Goal: Information Seeking & Learning: Learn about a topic

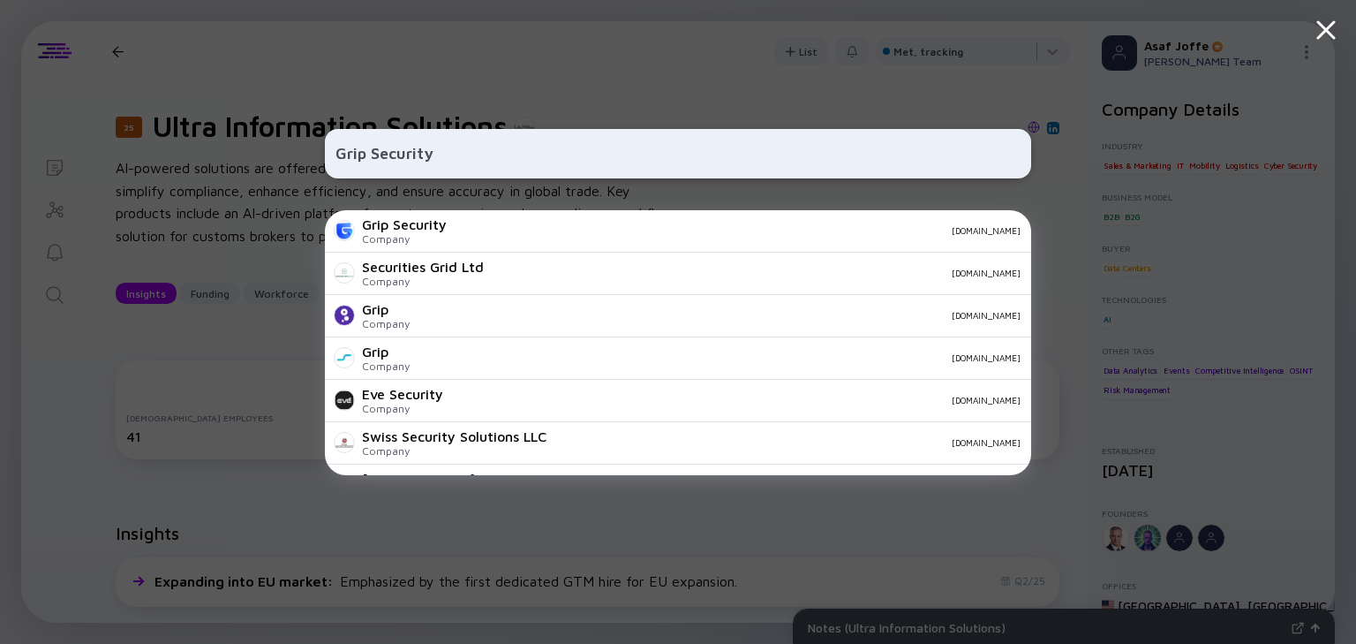
type input "Grip Security"
click at [675, 233] on div "[DOMAIN_NAME]" at bounding box center [741, 230] width 560 height 11
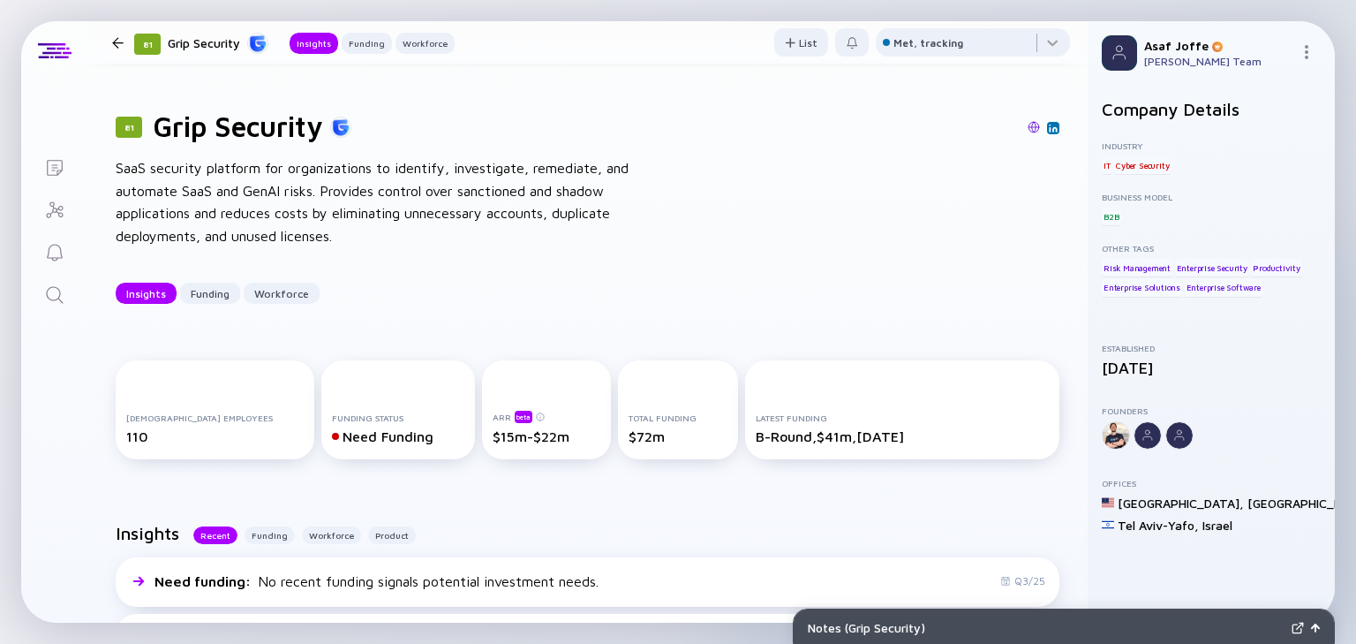
click at [1028, 124] on img at bounding box center [1034, 127] width 12 height 12
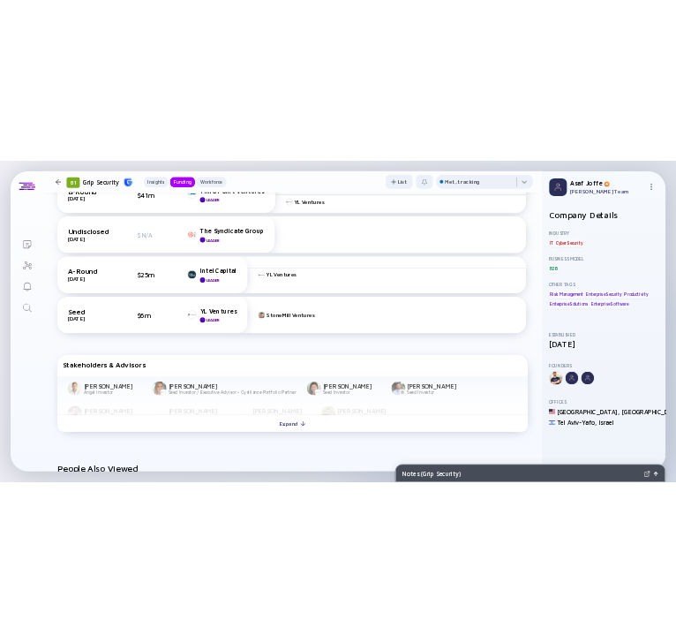
scroll to position [848, 0]
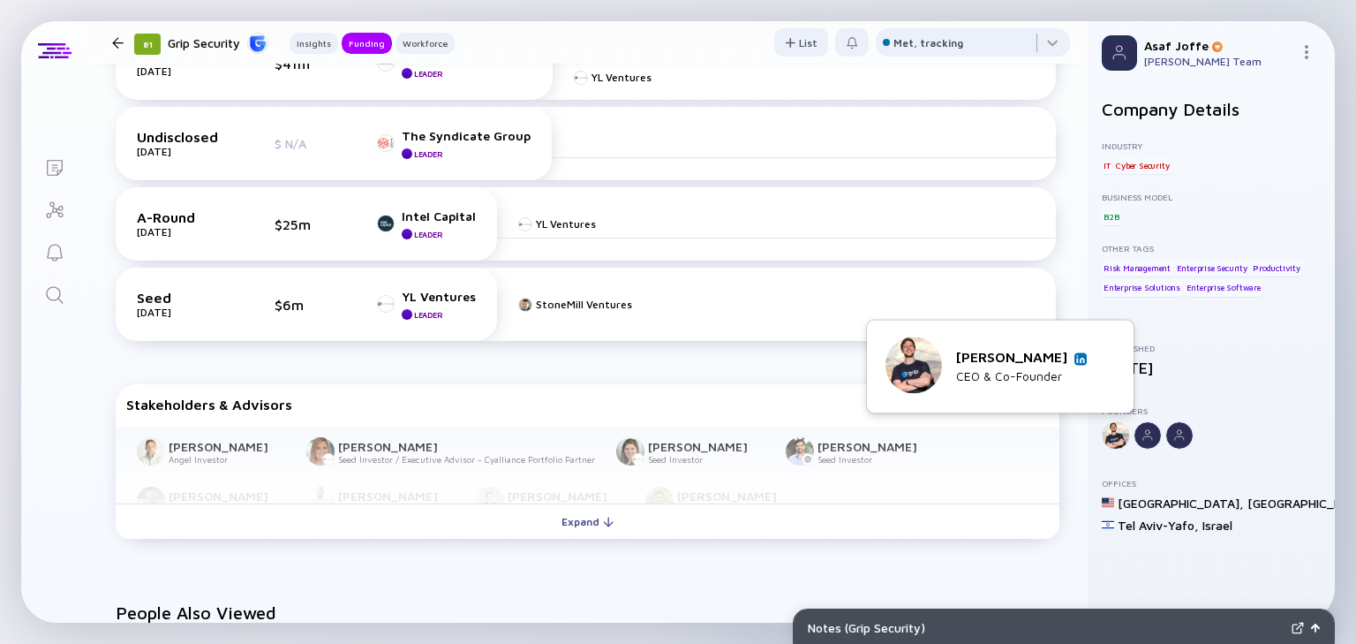
click at [1076, 357] on img at bounding box center [1080, 358] width 9 height 9
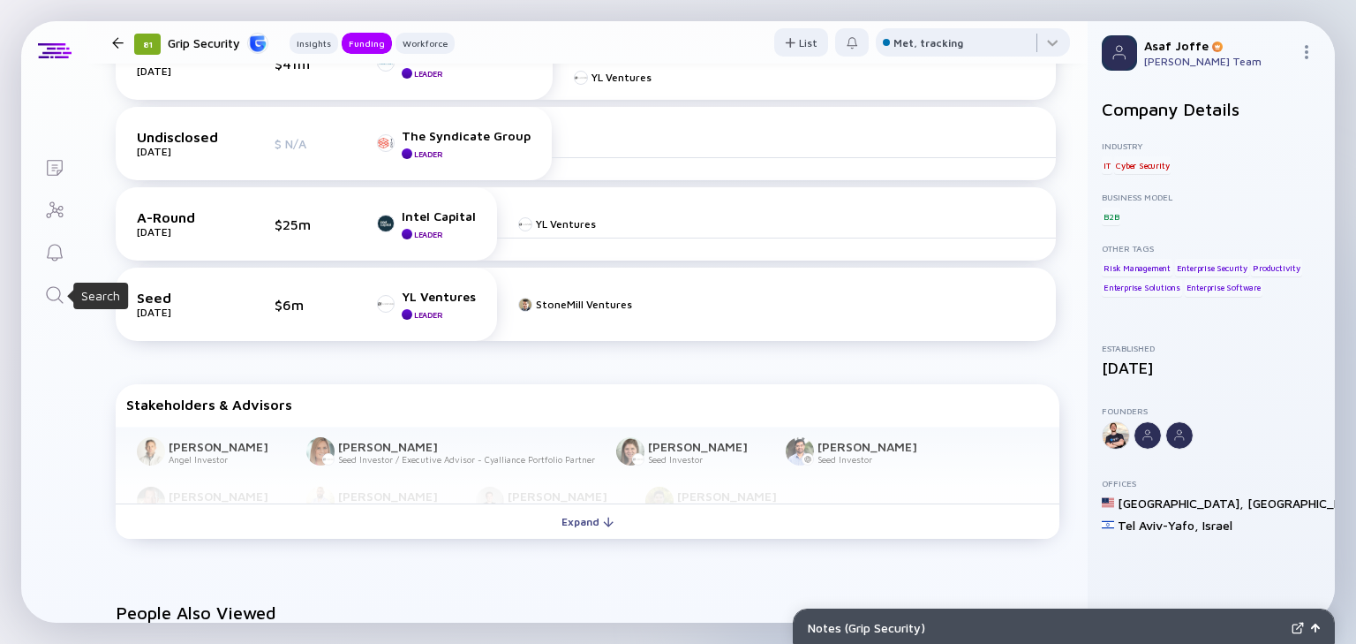
click at [50, 291] on icon "Search" at bounding box center [54, 294] width 21 height 21
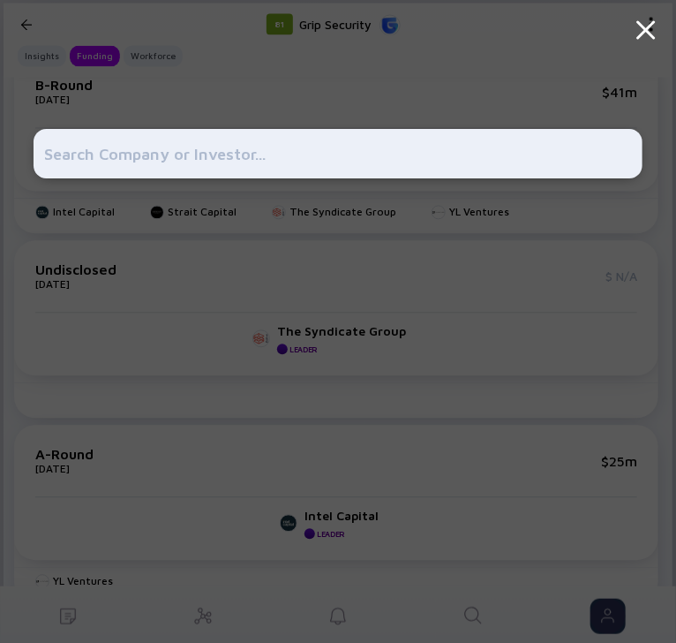
scroll to position [904, 0]
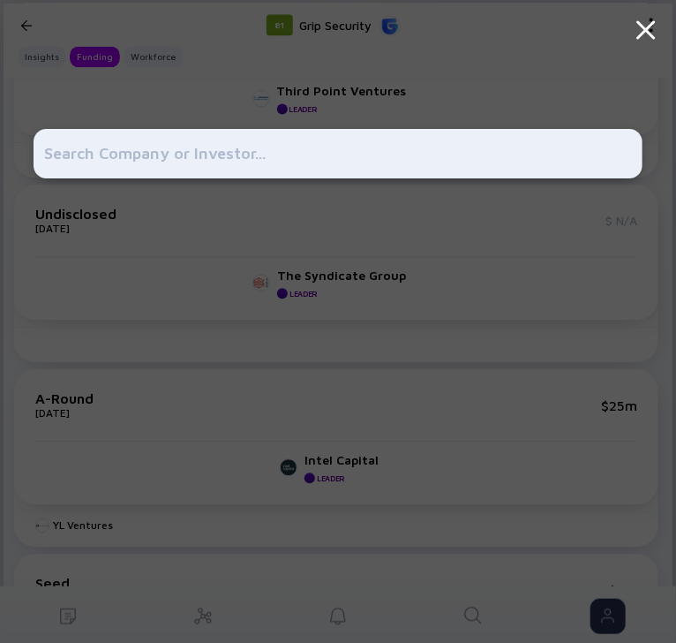
click at [543, 75] on div at bounding box center [338, 321] width 608 height 643
click at [639, 28] on icon at bounding box center [646, 30] width 32 height 32
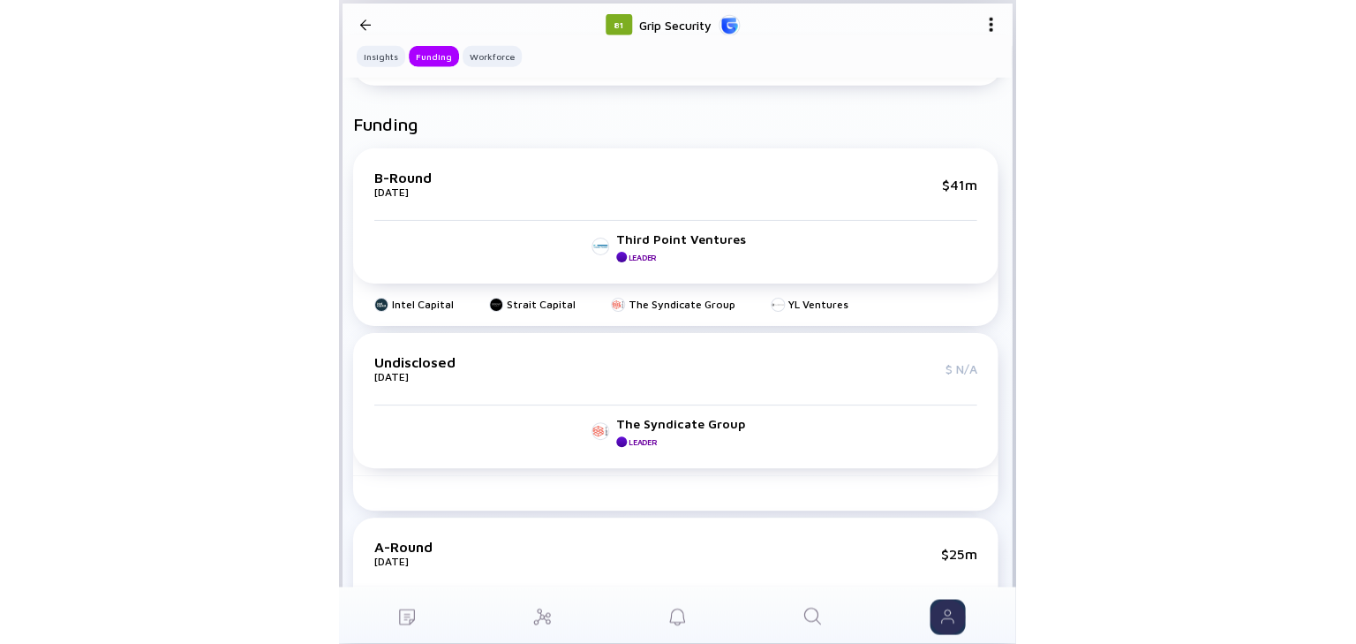
scroll to position [781, 0]
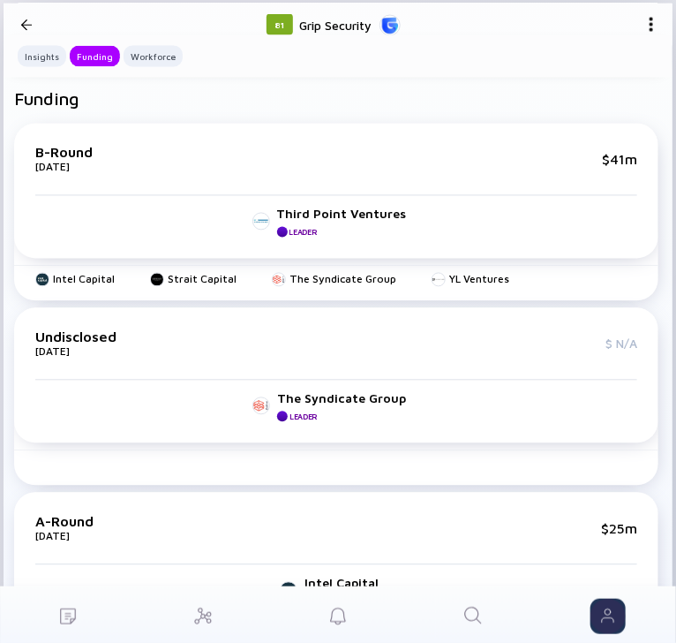
click at [28, 30] on div at bounding box center [26, 24] width 11 height 23
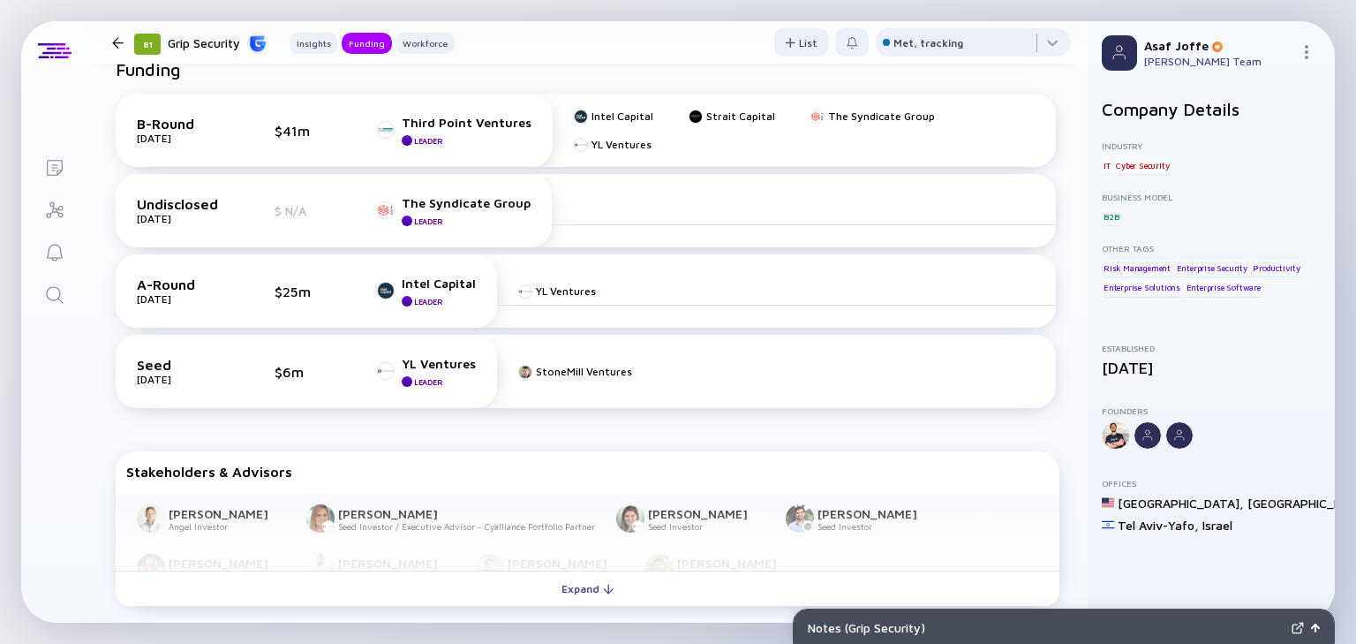
scroll to position [777, 0]
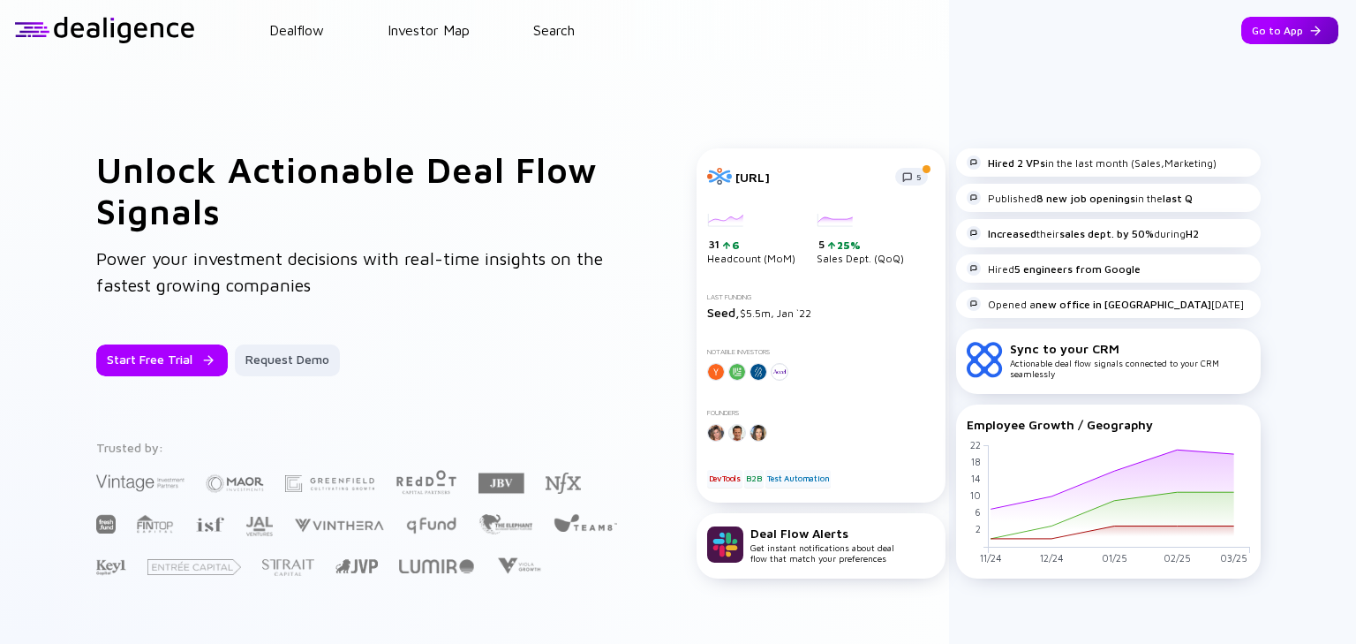
click at [1322, 24] on div "Go to App" at bounding box center [1290, 30] width 97 height 27
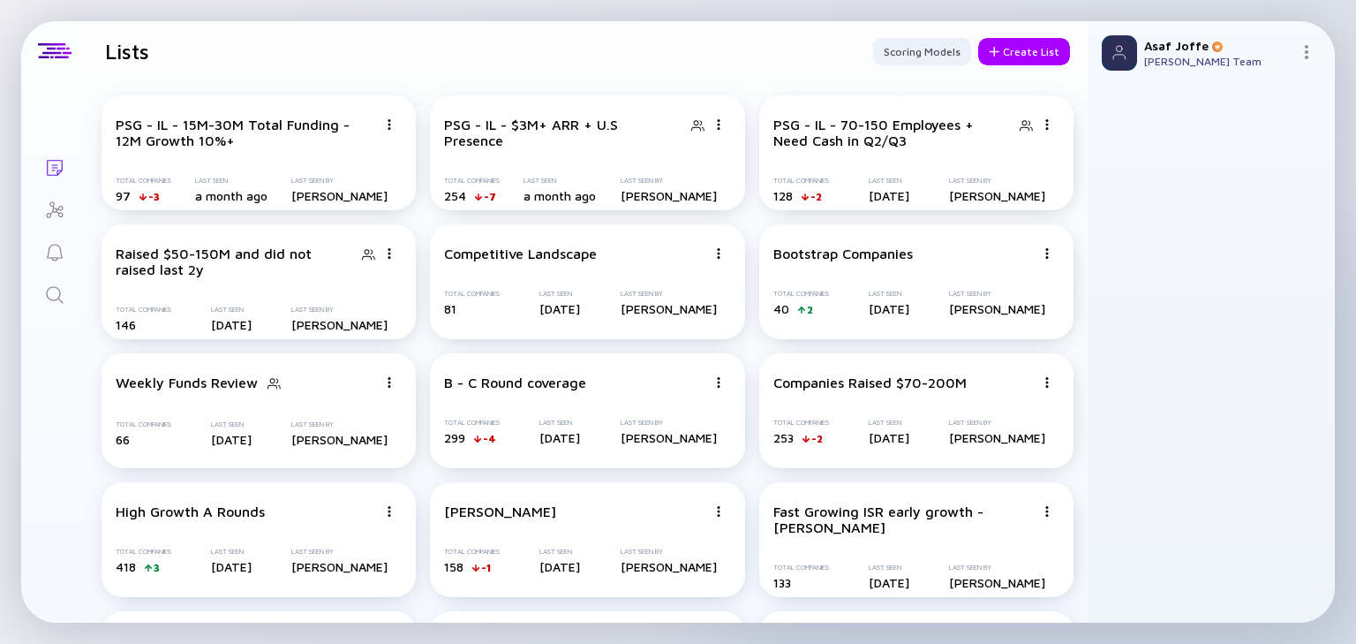
click at [60, 292] on icon "Search" at bounding box center [54, 294] width 21 height 21
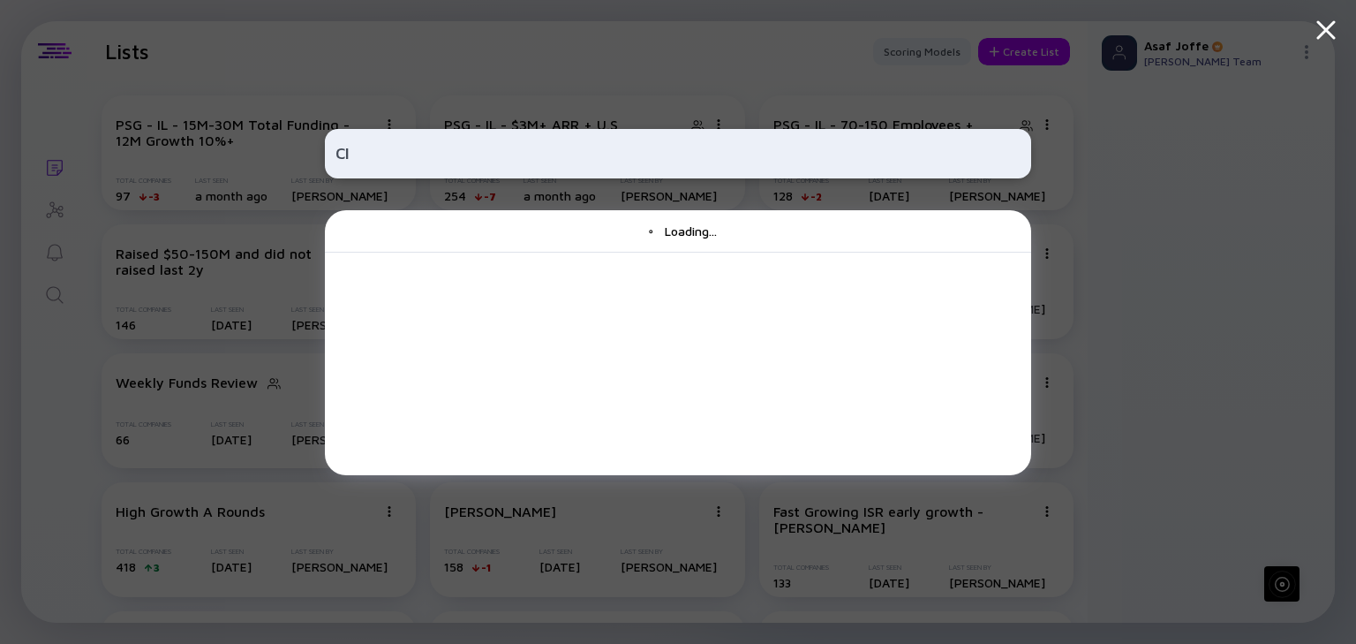
type input "C"
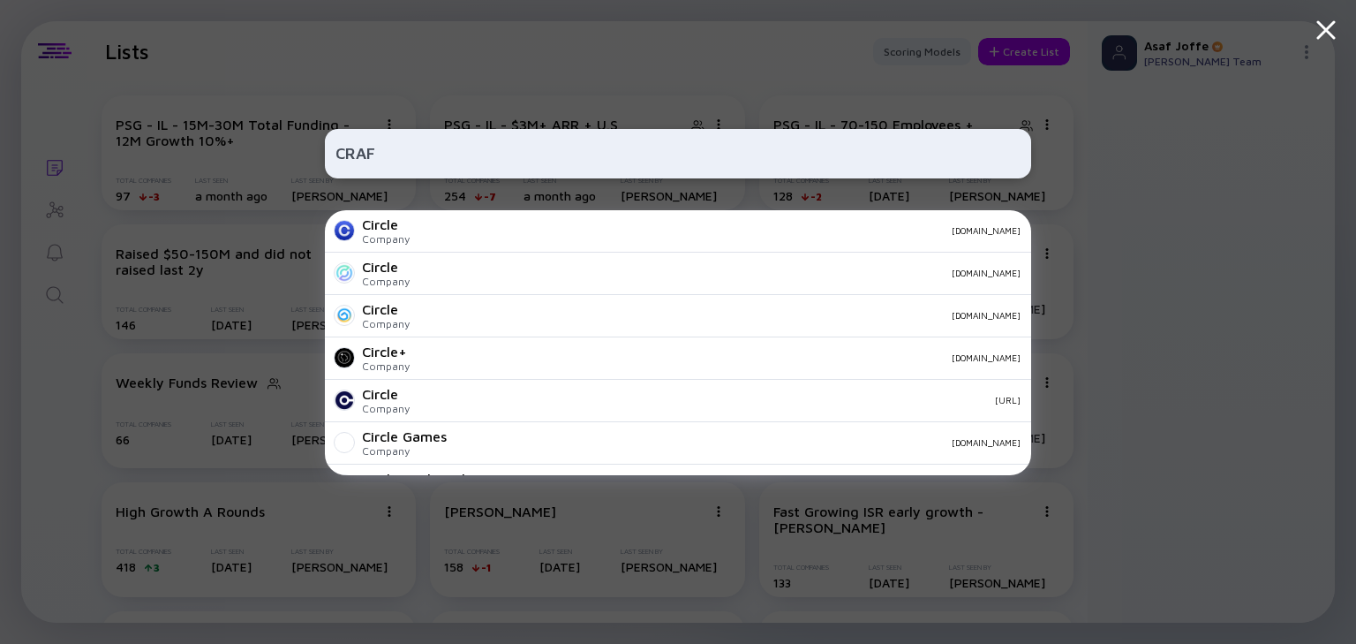
type input "CRAFT"
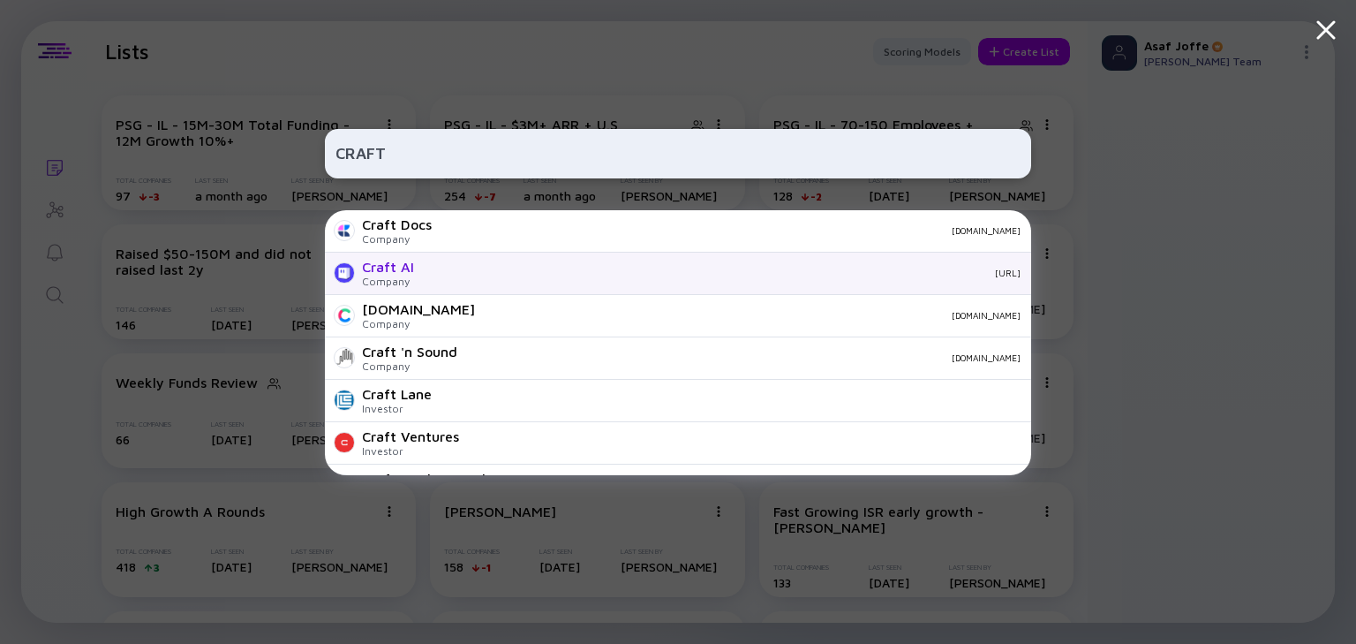
scroll to position [127, 0]
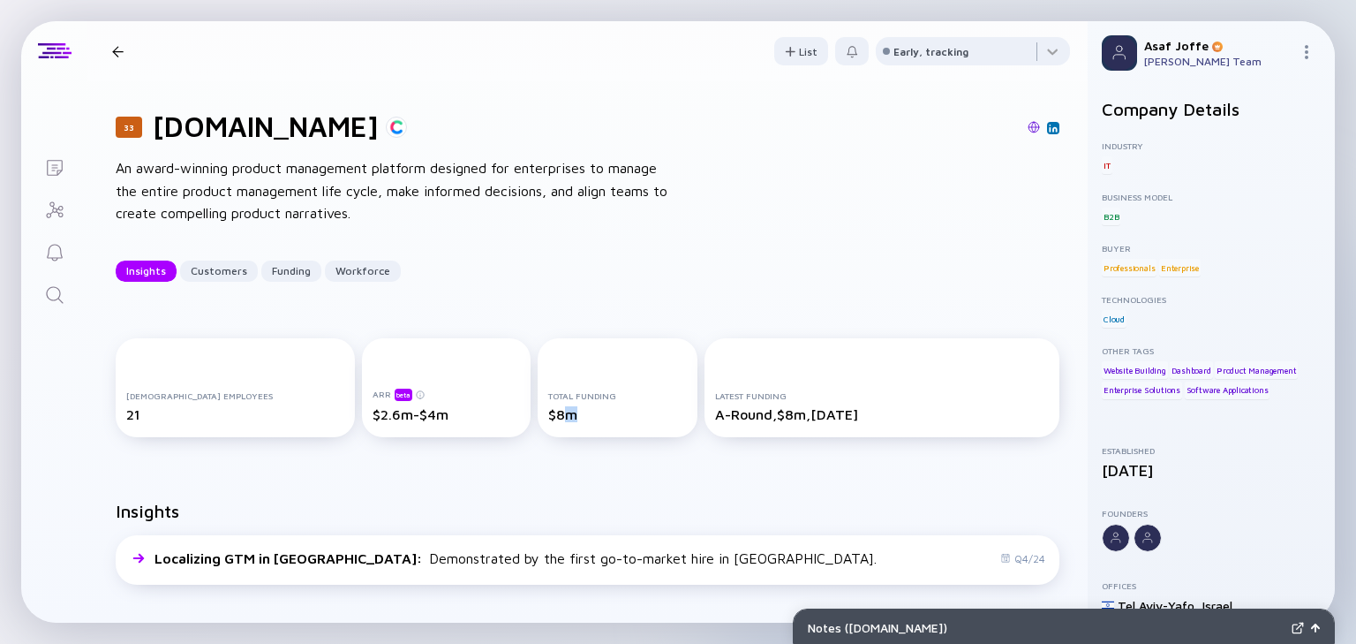
drag, startPoint x: 553, startPoint y: 419, endPoint x: 526, endPoint y: 409, distance: 28.2
click at [548, 409] on div "$8m" at bounding box center [618, 414] width 140 height 16
click at [477, 468] on div "Full-time Employees 21 ARR beta $2.6m-$4m Total Funding $8m Latest Funding A-Ro…" at bounding box center [587, 391] width 1000 height 162
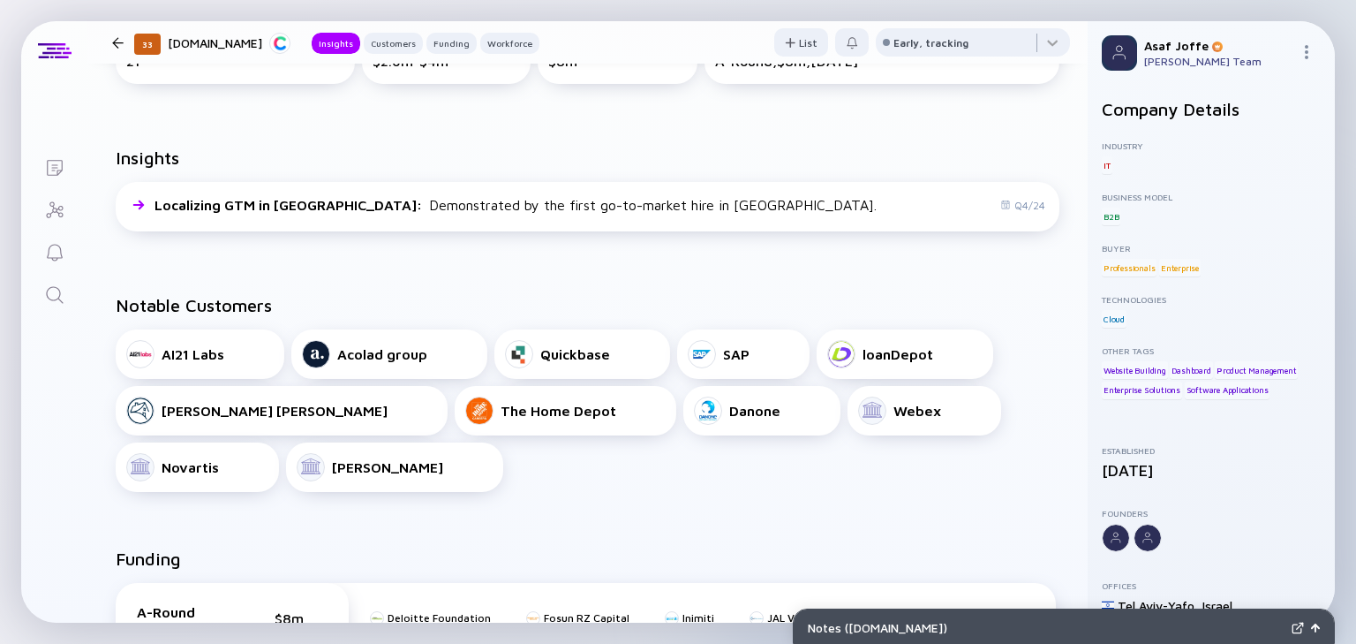
scroll to position [565, 0]
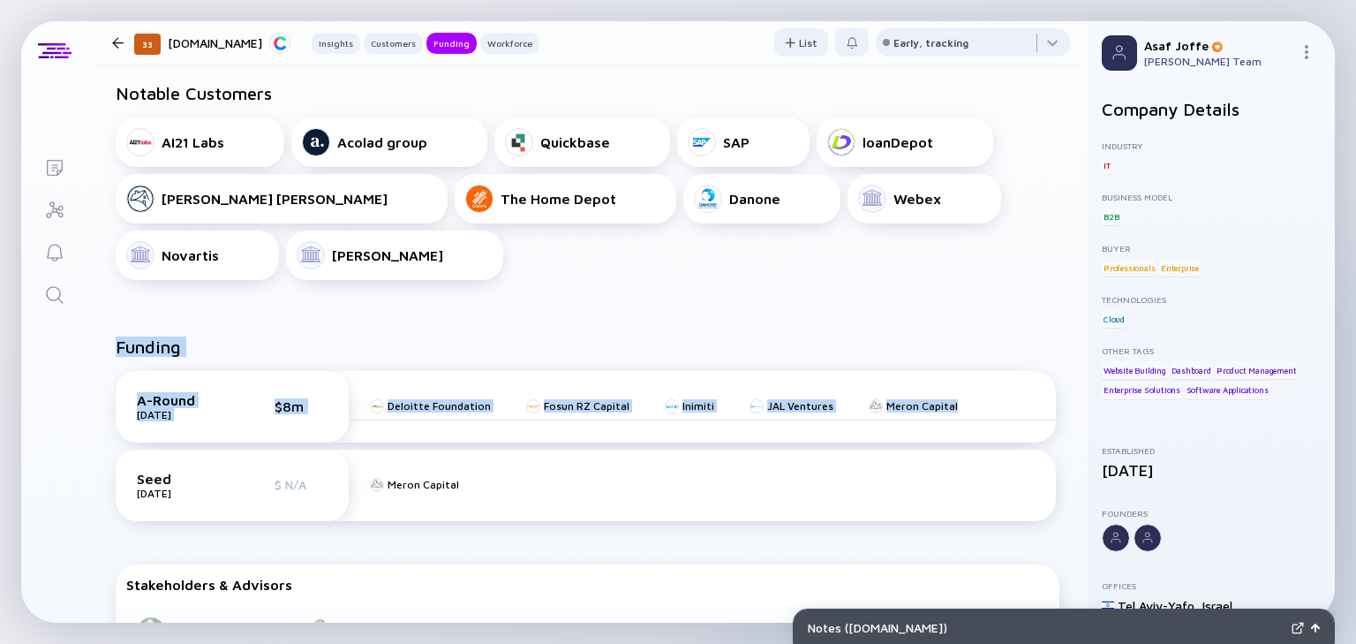
drag, startPoint x: 85, startPoint y: 364, endPoint x: 968, endPoint y: 412, distance: 884.3
click at [968, 412] on div "Lists 33 Craft.io Insights Customers Funding Workforce List Early, tracking 33 …" at bounding box center [678, 321] width 1314 height 601
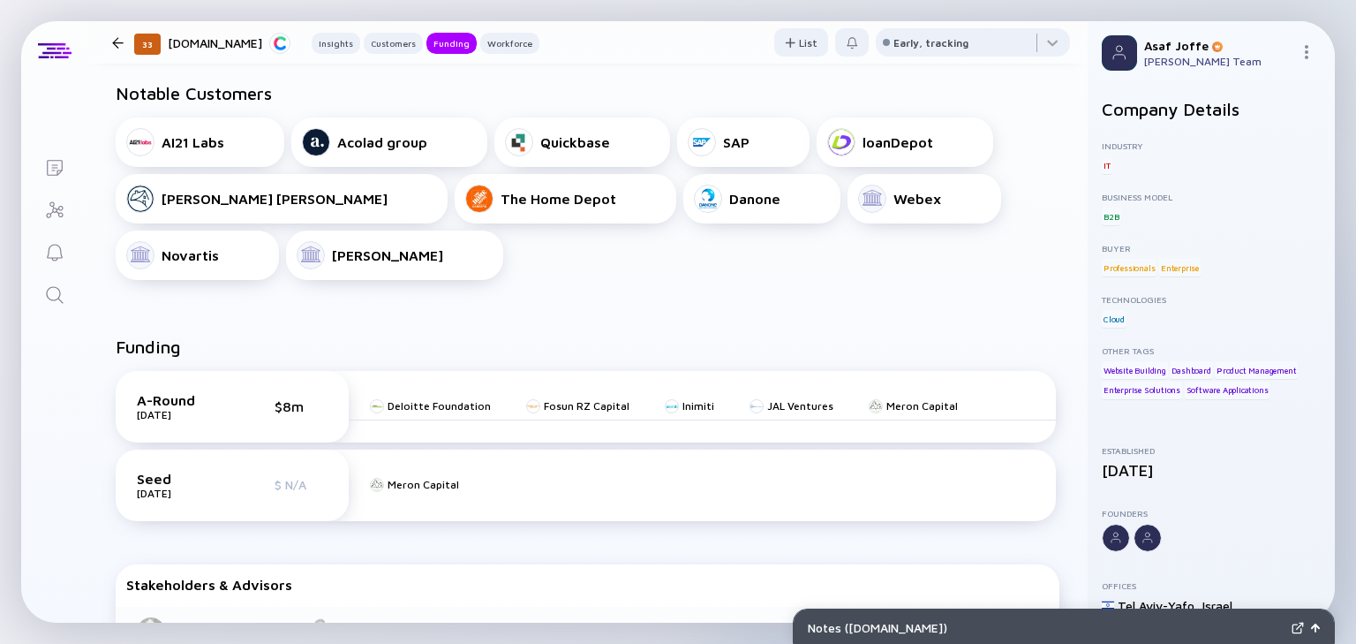
click at [353, 299] on div "Notable Customers AI21 Labs Acolad group Quickbase SAP loanDepot Fannie Mae The…" at bounding box center [587, 181] width 1000 height 253
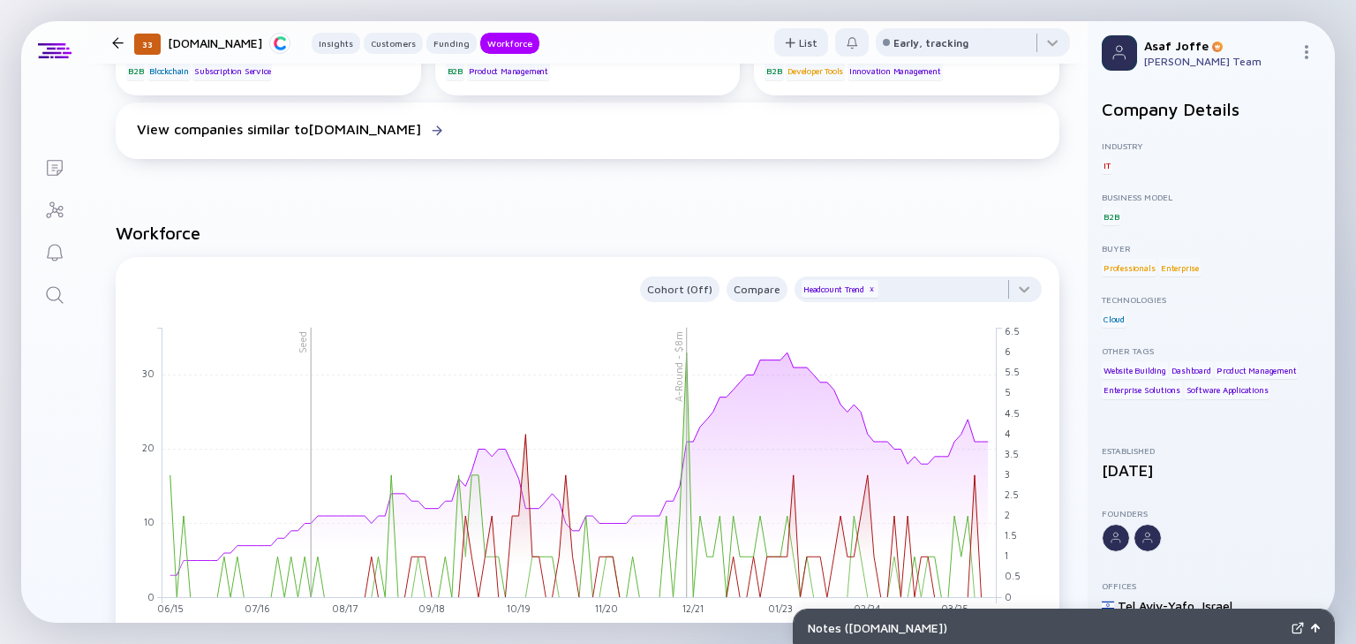
scroll to position [1483, 0]
